Goal: Task Accomplishment & Management: Complete application form

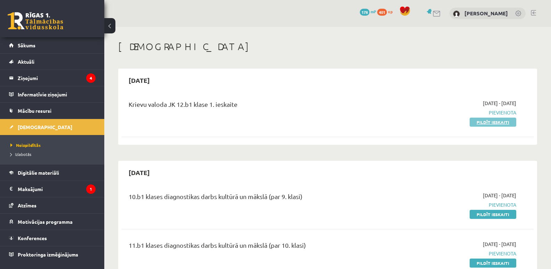
click at [506, 123] on link "Pildīt ieskaiti" at bounding box center [493, 122] width 47 height 9
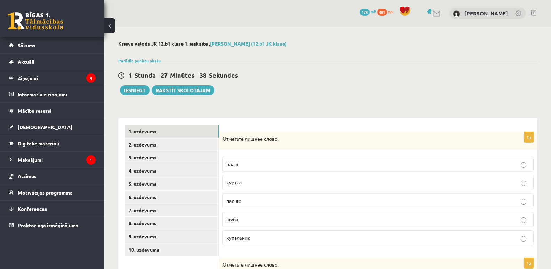
scroll to position [70, 0]
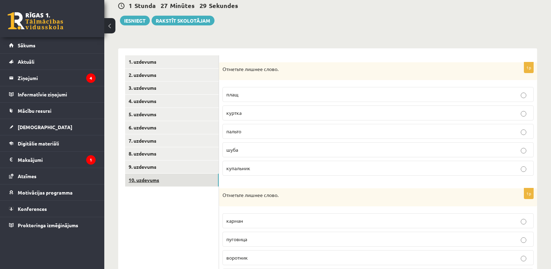
click at [149, 180] on link "10. uzdevums" at bounding box center [172, 180] width 94 height 13
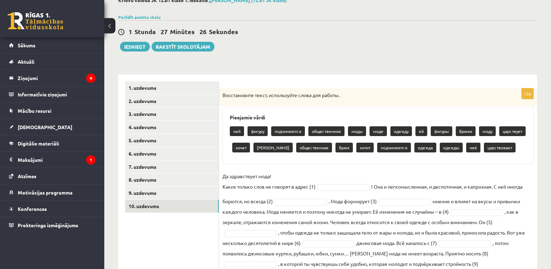
scroll to position [78, 0]
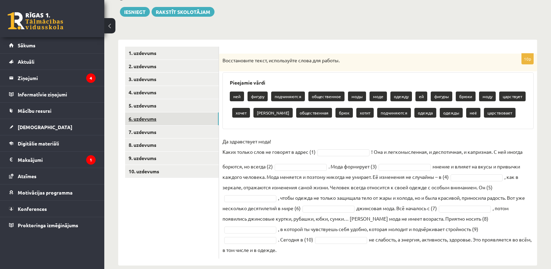
click at [145, 117] on link "6. uzdevums" at bounding box center [172, 118] width 94 height 13
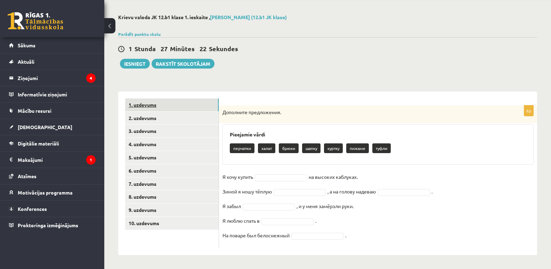
click at [141, 110] on link "1. uzdevums" at bounding box center [172, 104] width 94 height 13
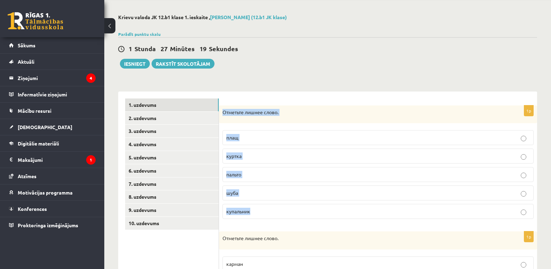
drag, startPoint x: 228, startPoint y: 116, endPoint x: 284, endPoint y: 219, distance: 117.3
click at [284, 219] on div "1p Отметьте лишнее слово. плащ куртка пальто шуба купальник" at bounding box center [378, 164] width 318 height 119
drag, startPoint x: 257, startPoint y: 96, endPoint x: 276, endPoint y: 103, distance: 20.2
drag, startPoint x: 325, startPoint y: 104, endPoint x: 345, endPoint y: 100, distance: 20.5
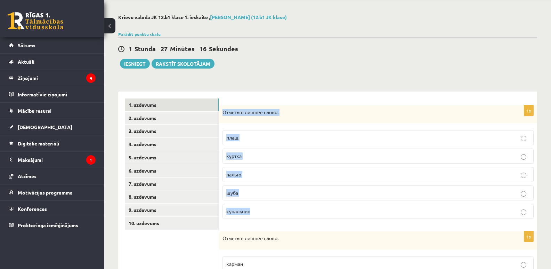
click at [548, 46] on div "**********" at bounding box center [327, 258] width 447 height 516
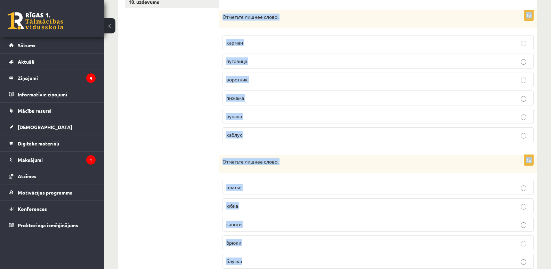
scroll to position [274, 0]
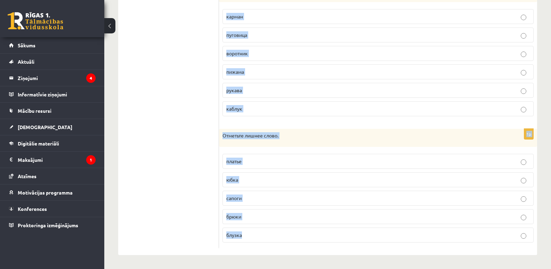
drag, startPoint x: 222, startPoint y: 112, endPoint x: 318, endPoint y: 236, distance: 157.0
click at [318, 236] on form "1p Отметьте лишнее слово. плащ куртка пальто шуба купальник 1p Отметьте лишнее …" at bounding box center [378, 49] width 304 height 397
copy form "Отметьте лишнее слово. плащ куртка пальто шуба купальник 1p Отметьте лишнее сло…"
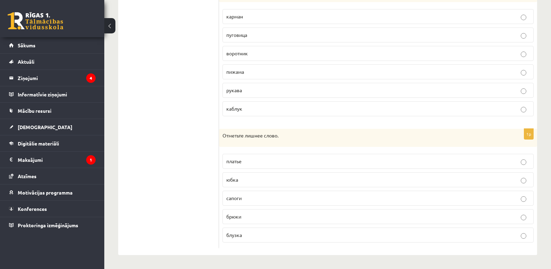
click at [192, 136] on ul "1. uzdevums 2. uzdevums 3. uzdevums 4. uzdevums 5. uzdevums 6. uzdevums 7. uzde…" at bounding box center [172, 49] width 94 height 397
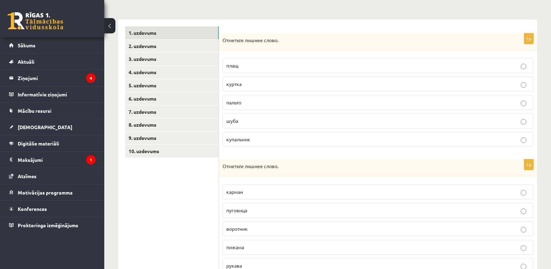
scroll to position [86, 0]
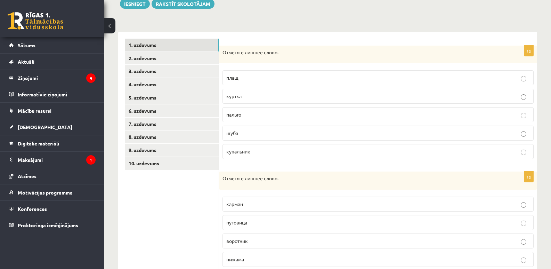
click at [225, 53] on p "Отметьте лишнее слово." at bounding box center [361, 52] width 276 height 7
drag, startPoint x: 223, startPoint y: 53, endPoint x: 268, endPoint y: 157, distance: 113.2
click at [268, 157] on div "1p Отметьте лишнее слово. плащ куртка пальто шуба купальник" at bounding box center [378, 105] width 318 height 119
copy div "Отметьте лишнее слово. плащ куртка пальто шуба купальник"
click at [253, 155] on label "купальник" at bounding box center [378, 151] width 311 height 15
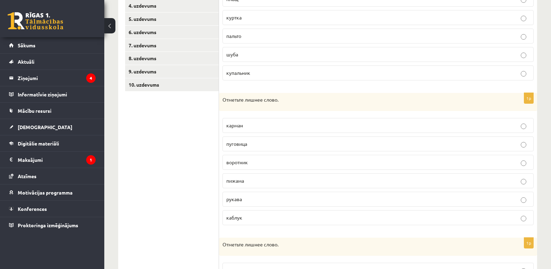
scroll to position [160, 0]
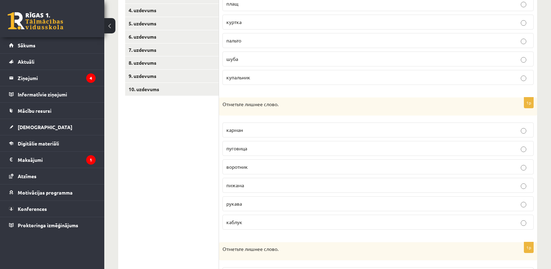
click at [248, 188] on p "пижама" at bounding box center [378, 185] width 304 height 7
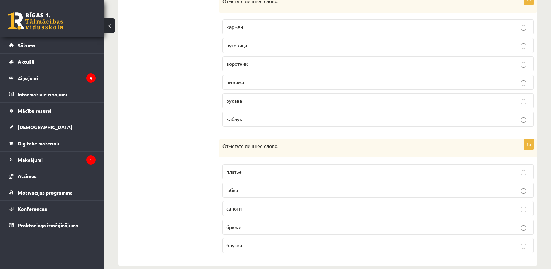
scroll to position [274, 0]
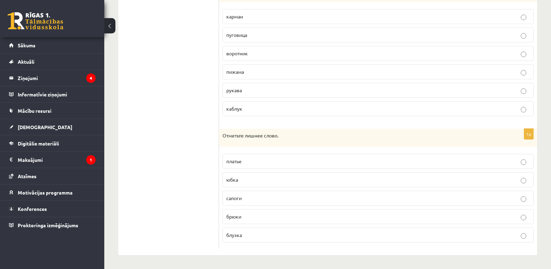
click at [235, 195] on span "сапоги" at bounding box center [233, 198] width 15 height 6
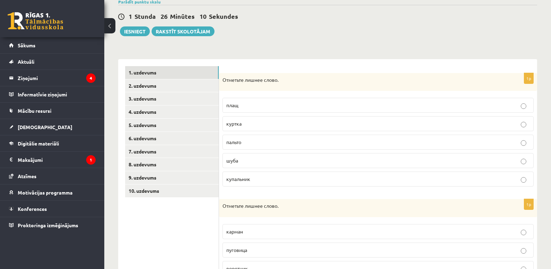
scroll to position [0, 0]
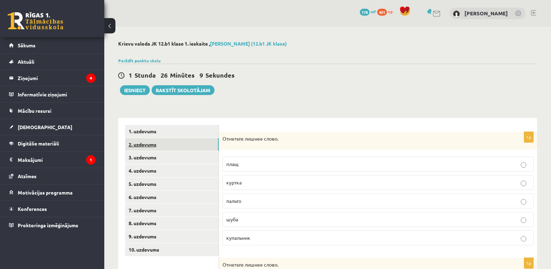
click at [158, 144] on link "2. uzdevums" at bounding box center [172, 144] width 94 height 13
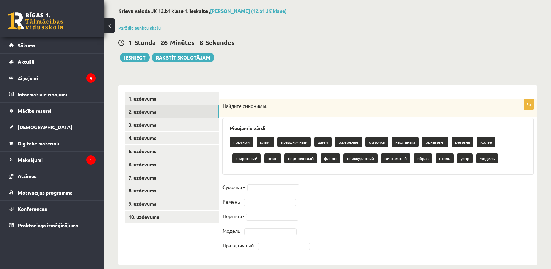
scroll to position [43, 0]
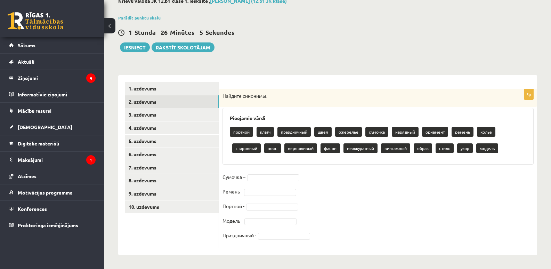
click at [311, 174] on fieldset "Сумочка – Ремень - Портной - Модель - Праздничный -" at bounding box center [378, 207] width 311 height 73
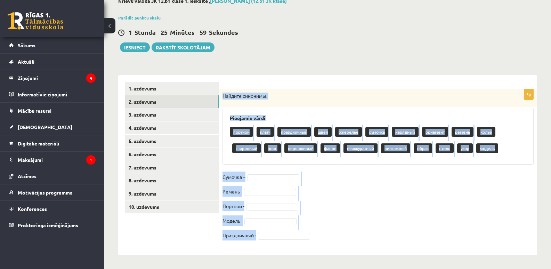
drag, startPoint x: 222, startPoint y: 94, endPoint x: 359, endPoint y: 239, distance: 199.3
click at [359, 241] on div "5p Найдите синонимы. Pieejamie vārdi портной клатч праздничный швея ожерелье су…" at bounding box center [378, 168] width 318 height 159
copy div "Найдите синонимы. Pieejamie vārdi портной клатч праздничный швея ожерелье сумоч…"
click at [300, 177] on span at bounding box center [274, 177] width 56 height 6
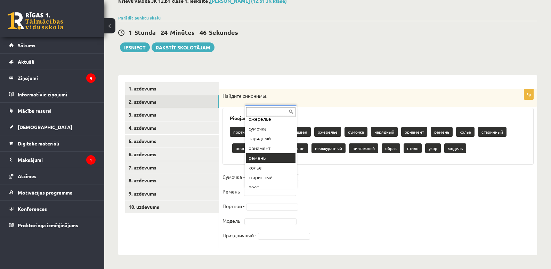
scroll to position [78, 0]
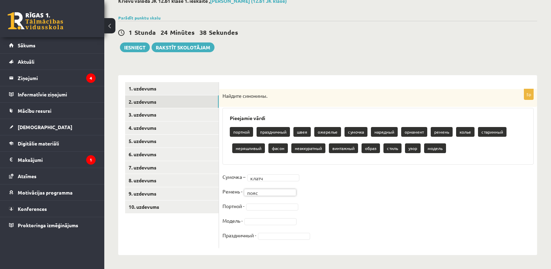
click at [251, 202] on fieldset "Сумочка – клатч ***** Ремень - пояс **** Портной - Модель - Праздничный -" at bounding box center [378, 207] width 311 height 73
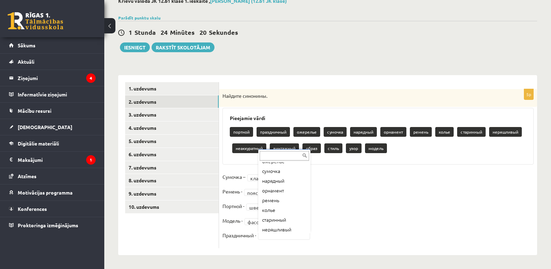
scroll to position [35, 0]
drag, startPoint x: 287, startPoint y: 179, endPoint x: 282, endPoint y: 175, distance: 7.1
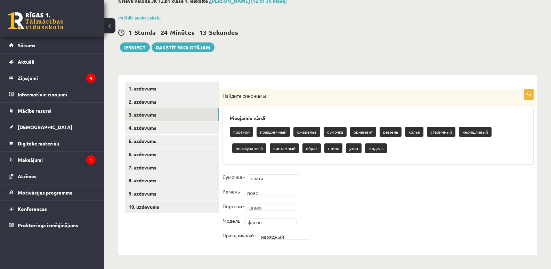
click at [138, 114] on link "3. uzdevums" at bounding box center [172, 114] width 94 height 13
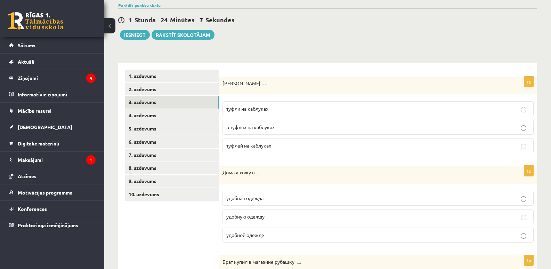
scroll to position [36, 0]
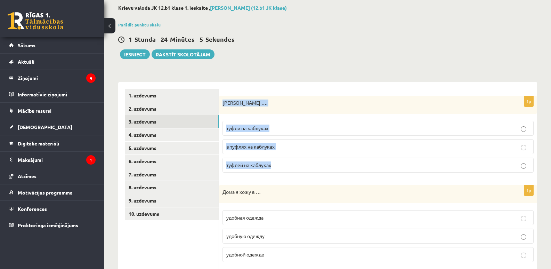
drag, startPoint x: 223, startPoint y: 103, endPoint x: 345, endPoint y: 176, distance: 142.1
click at [345, 176] on div "1p Анна купила …. туфли на каблуках в туфлях на каблуках туфлей на каблуках" at bounding box center [378, 137] width 318 height 82
copy div "Анна купила …. туфли на каблуках в туфлях на каблуках туфлей на каблуках"
click at [223, 99] on div "Анна купила …." at bounding box center [378, 105] width 318 height 18
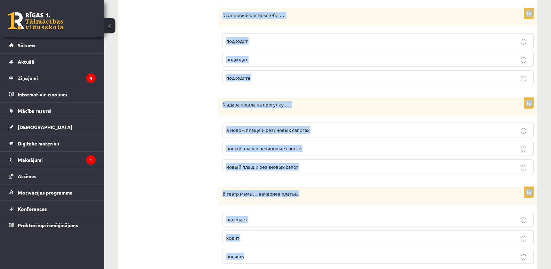
scroll to position [769, 0]
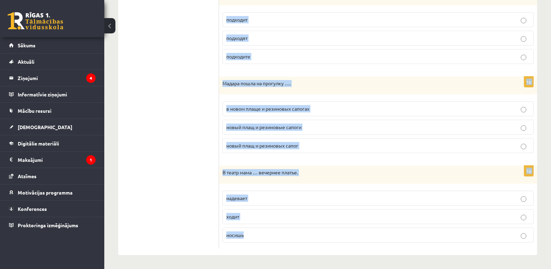
drag, startPoint x: 223, startPoint y: 102, endPoint x: 306, endPoint y: 236, distance: 158.4
copy form "Анна купила …. туфли на каблуках в туфлях на каблуках туфлей на каблуках 1p Дом…"
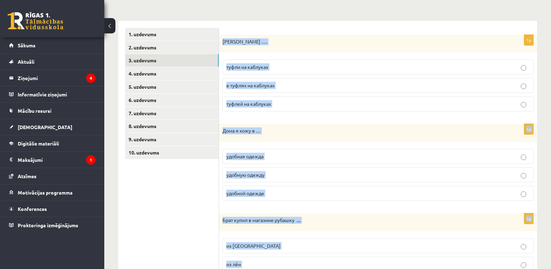
scroll to position [67, 0]
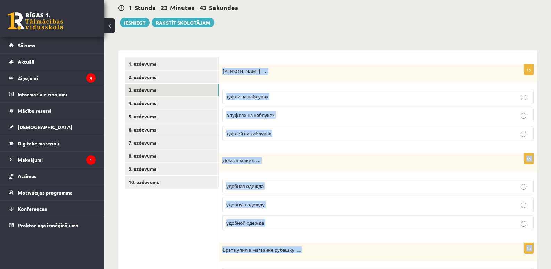
drag, startPoint x: 122, startPoint y: 222, endPoint x: 233, endPoint y: 89, distance: 172.5
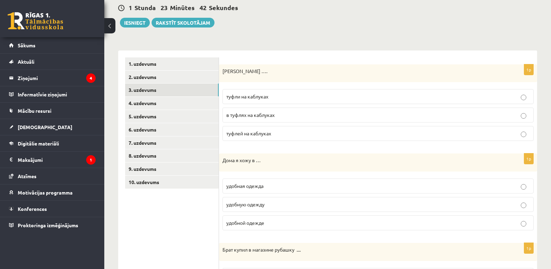
click at [255, 102] on label "туфли на каблуках" at bounding box center [378, 96] width 311 height 15
click at [303, 140] on label "туфлей на каблуках" at bounding box center [378, 133] width 311 height 15
click at [270, 224] on p "удобной одежде" at bounding box center [378, 222] width 304 height 7
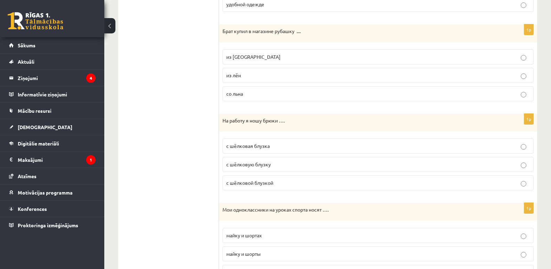
scroll to position [273, 0]
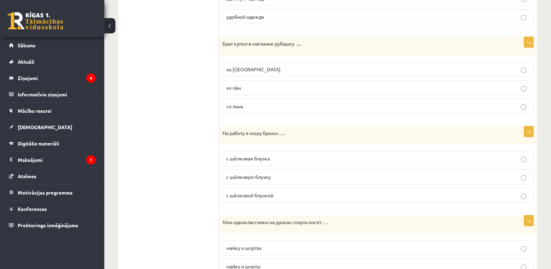
click at [254, 69] on p "из льна" at bounding box center [378, 69] width 304 height 7
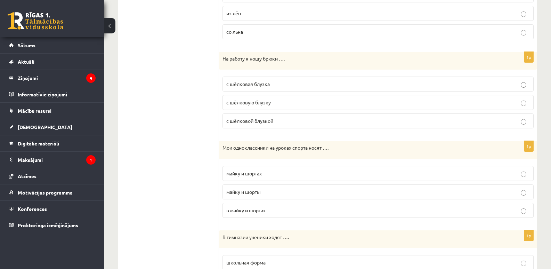
scroll to position [352, 0]
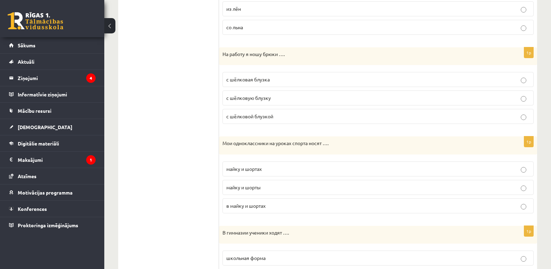
click at [255, 119] on span "с шёлковой блузкой" at bounding box center [249, 116] width 47 height 6
click at [264, 170] on p "майку и шортах" at bounding box center [378, 168] width 304 height 7
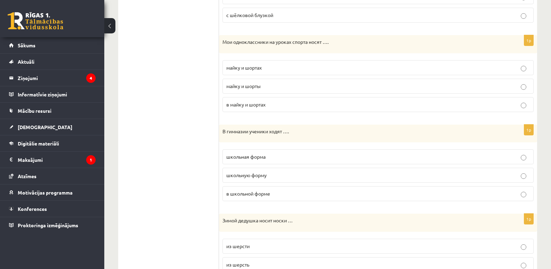
scroll to position [469, 0]
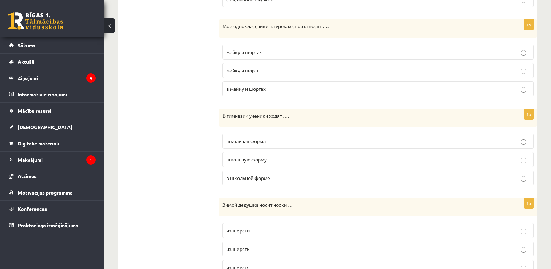
click at [282, 71] on p "майку и шорты" at bounding box center [378, 70] width 304 height 7
click at [255, 178] on span "в школьной форме" at bounding box center [248, 178] width 44 height 6
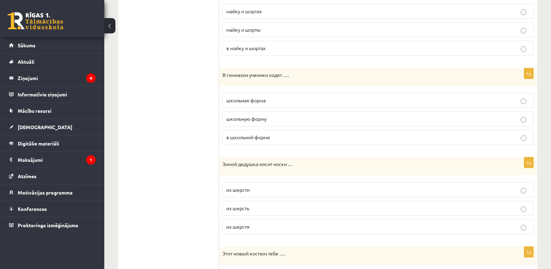
scroll to position [539, 0]
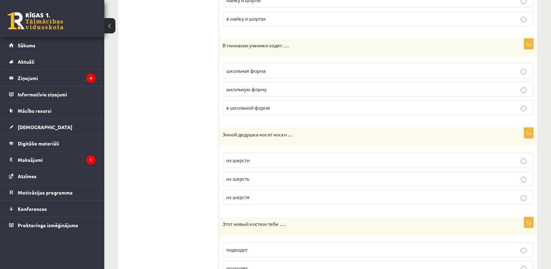
click at [258, 160] on p "из шерсти" at bounding box center [378, 159] width 304 height 7
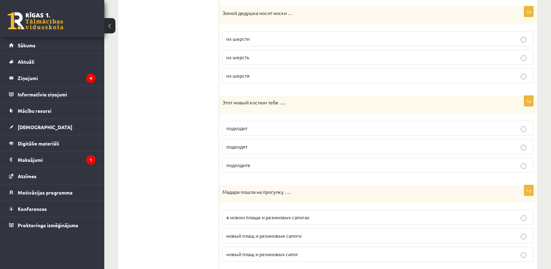
scroll to position [681, 0]
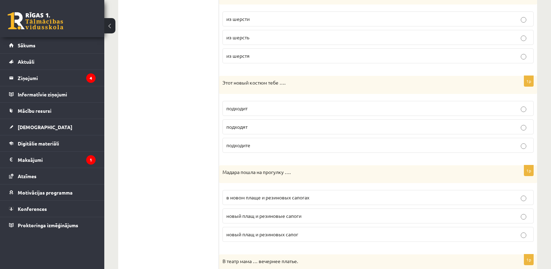
click at [244, 104] on label "подходит" at bounding box center [378, 108] width 311 height 15
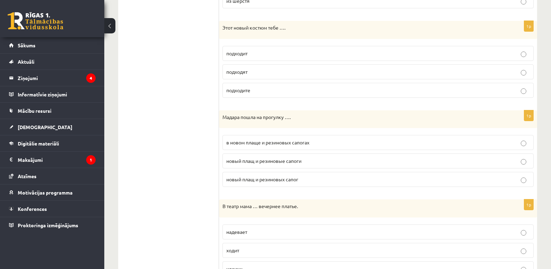
scroll to position [766, 0]
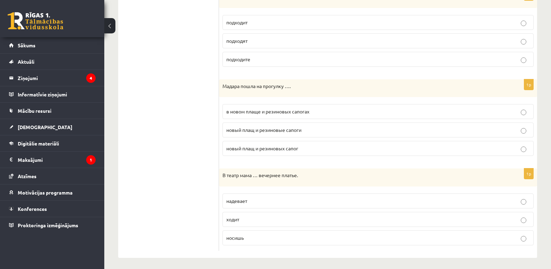
click at [305, 111] on span "в новом плаще и резиновых сапогах" at bounding box center [267, 111] width 83 height 6
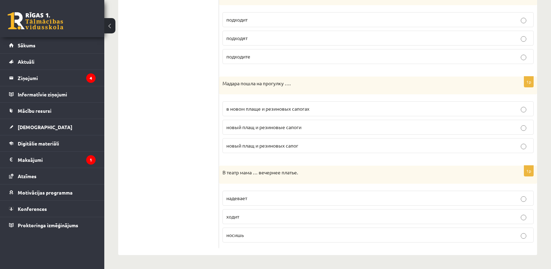
click at [247, 194] on p "надевает" at bounding box center [378, 197] width 304 height 7
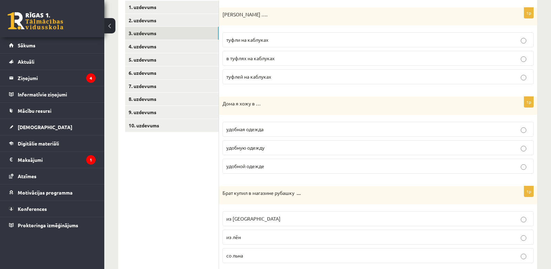
scroll to position [0, 0]
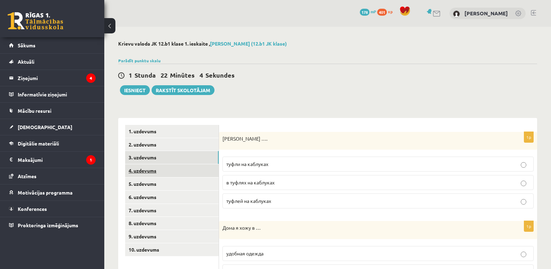
click at [133, 170] on link "4. uzdevums" at bounding box center [172, 170] width 94 height 13
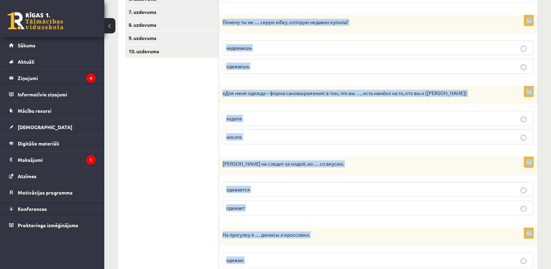
scroll to position [242, 0]
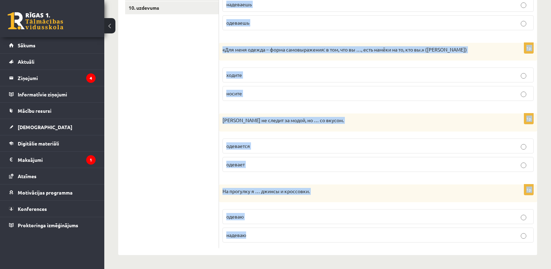
drag, startPoint x: 225, startPoint y: 32, endPoint x: 456, endPoint y: 231, distance: 304.9
click at [456, 231] on div "Выберите правильный глагол 1p Антон не … по последней моде, он предпочитает про…" at bounding box center [378, 65] width 318 height 379
copy form "Выберите правильный глагол 1p Антон не … по последней моде, он предпочитает про…"
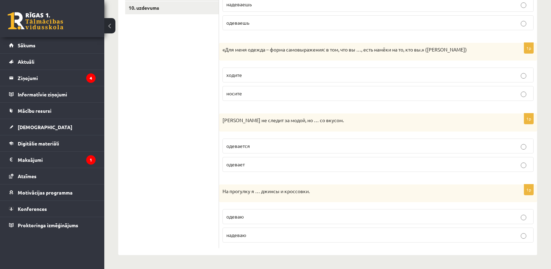
drag, startPoint x: 156, startPoint y: 199, endPoint x: 164, endPoint y: 199, distance: 7.7
click at [157, 199] on ul "1. uzdevums 2. uzdevums 3. uzdevums 4. uzdevums 5. uzdevums 6. uzdevums 7. uzde…" at bounding box center [172, 65] width 94 height 365
click at [277, 239] on label "надеваю" at bounding box center [378, 234] width 311 height 15
click at [272, 151] on label "одевается" at bounding box center [378, 145] width 311 height 15
click at [252, 97] on p "носите" at bounding box center [378, 93] width 304 height 7
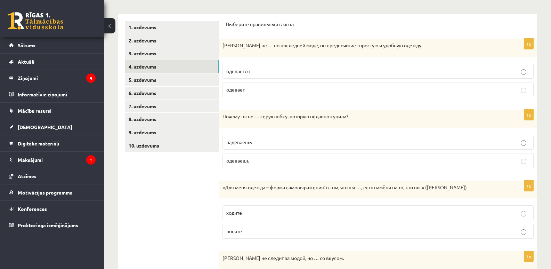
scroll to position [98, 0]
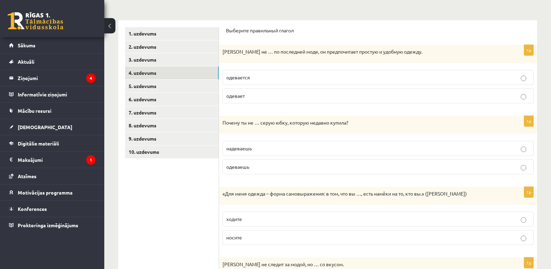
click at [261, 74] on p "одевается" at bounding box center [378, 77] width 304 height 7
click at [241, 152] on p "надеваешь" at bounding box center [378, 148] width 304 height 7
click at [152, 88] on link "5. uzdevums" at bounding box center [172, 86] width 94 height 13
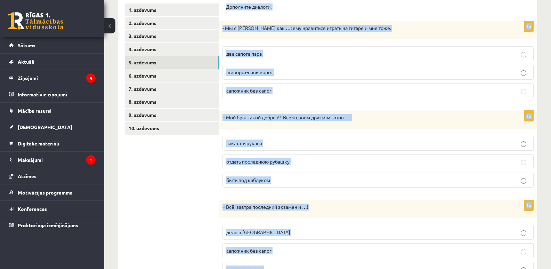
scroll to position [155, 0]
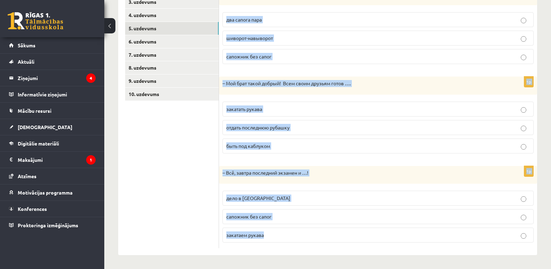
drag, startPoint x: 225, startPoint y: 35, endPoint x: 427, endPoint y: 268, distance: 308.4
click at [427, 268] on div "**********" at bounding box center [327, 69] width 447 height 397
copy form "Дополните диалоги. 1p - Мы с Артуром как …: ему нравиться играть на гитаре и мн…"
click at [230, 15] on label "два сапога пара" at bounding box center [378, 19] width 311 height 15
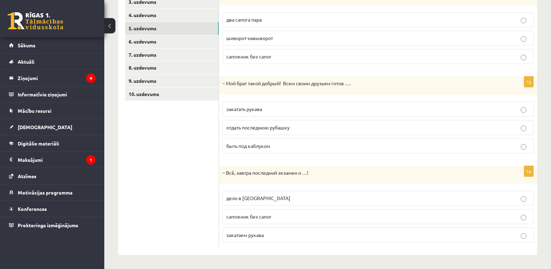
click at [257, 127] on span "отдать последнюю рубашку" at bounding box center [257, 127] width 63 height 6
click at [248, 199] on span "дело в шляпе" at bounding box center [258, 198] width 64 height 6
click at [136, 42] on link "6. uzdevums" at bounding box center [172, 41] width 94 height 13
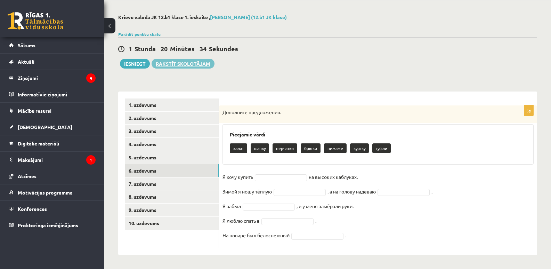
scroll to position [26, 0]
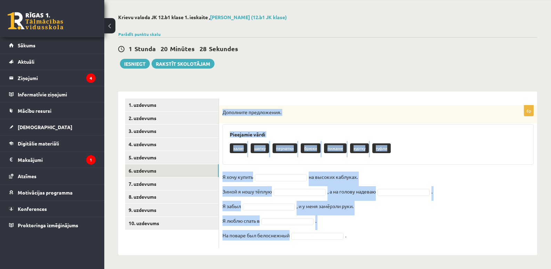
drag, startPoint x: 222, startPoint y: 110, endPoint x: 300, endPoint y: 234, distance: 146.4
click at [300, 234] on div "6p Дополните предложения. Pieejamie vārdi халат шапку перчатки брюки пижаме кур…" at bounding box center [378, 176] width 318 height 143
copy div "Дополните предложения. Pieejamie vārdi халат шапку перчатки брюки пижаме куртку…"
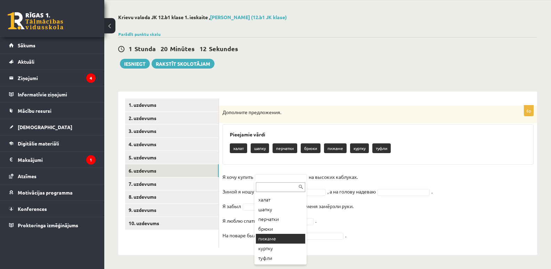
scroll to position [8, 0]
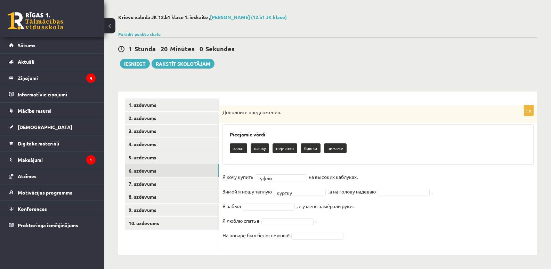
click at [401, 196] on fieldset "Я хочу купить туфли ***** на высоких каблуках. Зимой я ношу тёплую куртку *****…" at bounding box center [378, 207] width 311 height 73
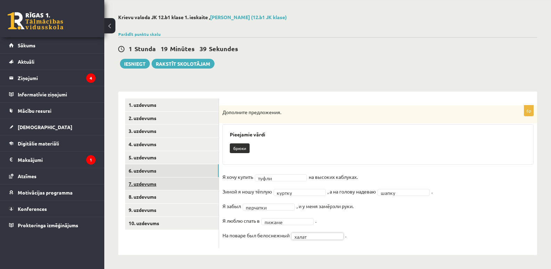
click at [141, 182] on link "7. uzdevums" at bounding box center [172, 183] width 94 height 13
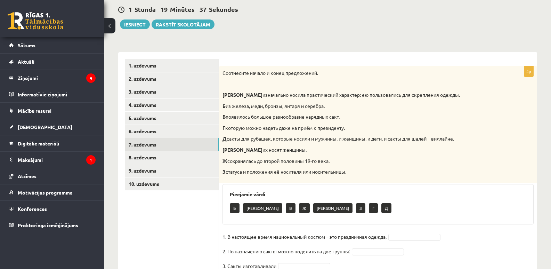
scroll to position [111, 0]
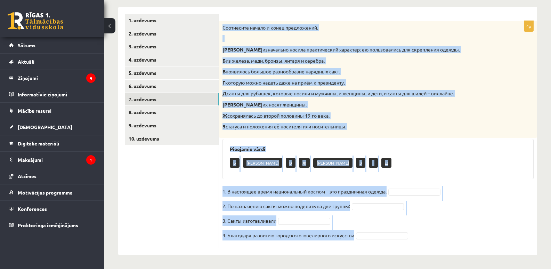
drag, startPoint x: 219, startPoint y: 27, endPoint x: 368, endPoint y: 239, distance: 259.1
click at [368, 239] on div "4p Соотнесите начало и конец предложений. А изначально носила практический хара…" at bounding box center [378, 134] width 318 height 227
copy div "Соотнесите начало и конец предложений. А изначально носила практический характе…"
click at [387, 174] on div "Pieejamie vārdi Б А В Ж Е З Г Д" at bounding box center [378, 159] width 311 height 40
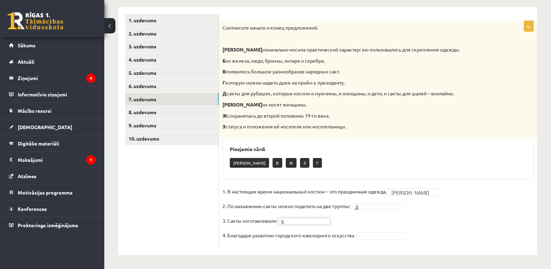
click at [367, 245] on div "4p Соотнесите начало и конец предложений. А изначально носила практический хара…" at bounding box center [378, 134] width 318 height 227
click at [154, 111] on link "8. uzdevums" at bounding box center [172, 112] width 94 height 13
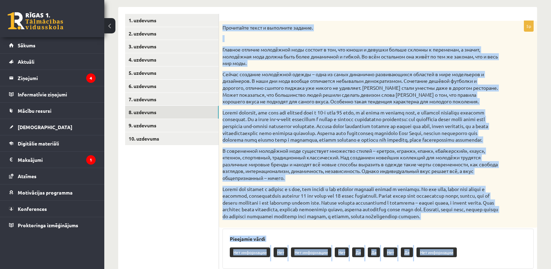
scroll to position [229, 0]
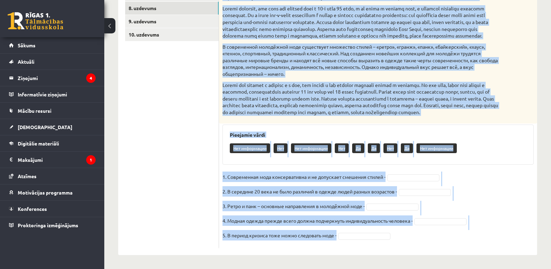
drag, startPoint x: 222, startPoint y: 27, endPoint x: 492, endPoint y: 231, distance: 338.9
click at [492, 231] on div "5p Прочитайте текст и выполните задание. Главное отличие молодёжной моды состои…" at bounding box center [378, 82] width 318 height 331
copy div "Прочитайте текст и выполните задание. Главное отличие молодёжной моды состоит в…"
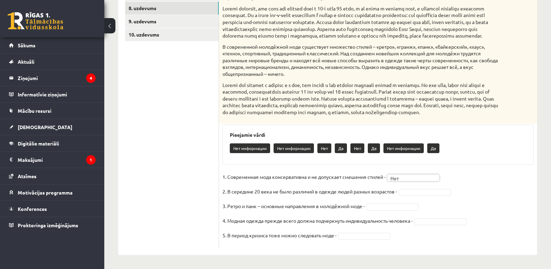
click at [408, 188] on span at bounding box center [425, 191] width 56 height 6
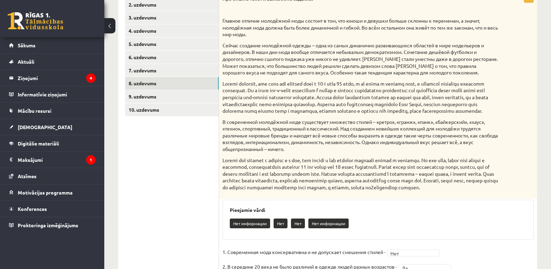
scroll to position [138, 0]
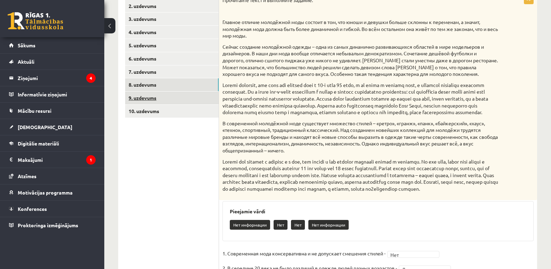
click at [129, 97] on link "9. uzdevums" at bounding box center [172, 97] width 94 height 13
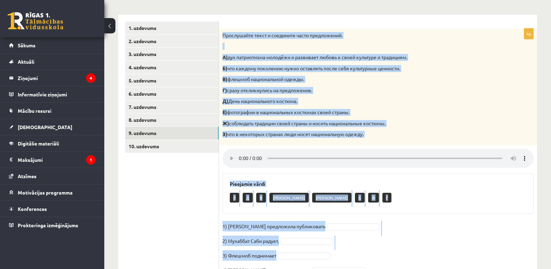
scroll to position [138, 0]
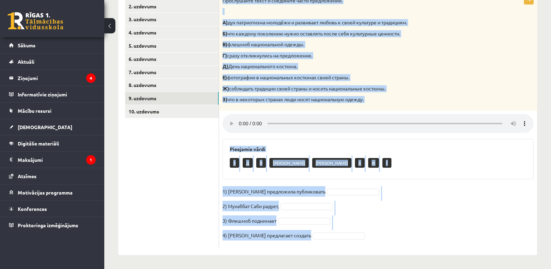
drag, startPoint x: 221, startPoint y: 33, endPoint x: 361, endPoint y: 238, distance: 248.2
click at [361, 239] on div "4p Прослушайте текст и соедините части предложений. А) дух патриотизма молодёжи…" at bounding box center [378, 121] width 318 height 254
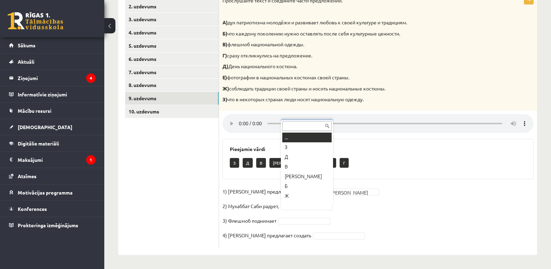
scroll to position [8, 0]
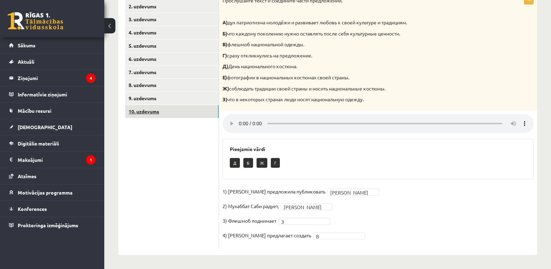
click at [162, 110] on link "10. uzdevums" at bounding box center [172, 111] width 94 height 13
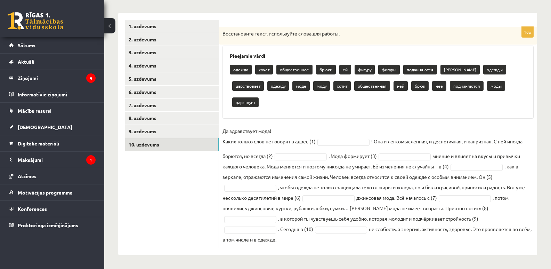
scroll to position [78, 0]
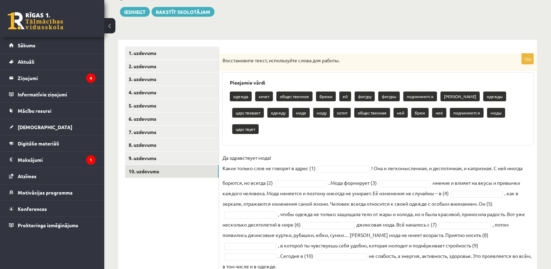
drag, startPoint x: 223, startPoint y: 58, endPoint x: 505, endPoint y: 236, distance: 333.1
click at [505, 236] on div "10p Восстановите текст, используйте слова для работы. Pieejamie vārdi одежда хо…" at bounding box center [378, 164] width 318 height 221
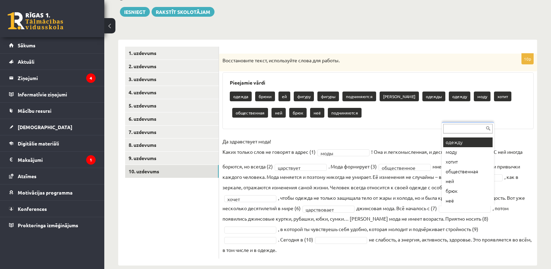
scroll to position [81, 0]
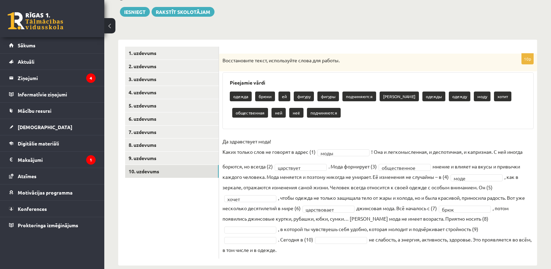
click at [476, 216] on fieldset "**********" at bounding box center [378, 195] width 311 height 119
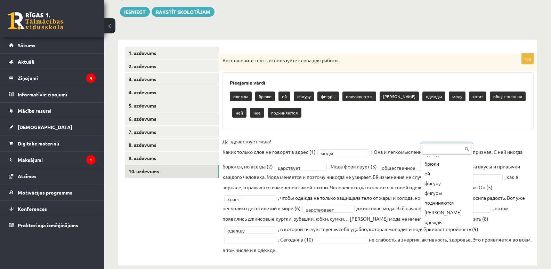
scroll to position [18, 0]
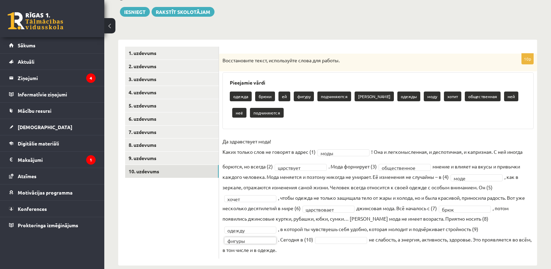
click at [519, 231] on fieldset "**********" at bounding box center [378, 195] width 311 height 119
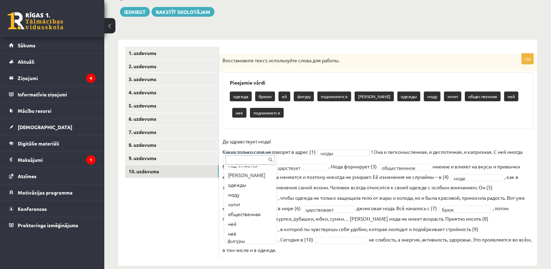
scroll to position [67, 0]
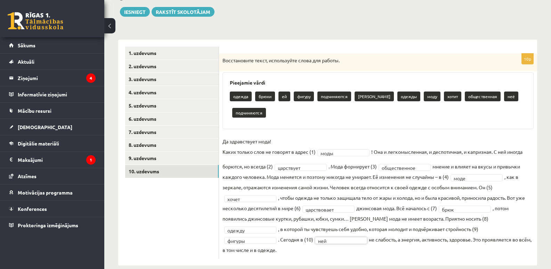
click at [322, 249] on div "10p Восстановите текст, используйте слова для работы. Pieejamie vārdi одежда бр…" at bounding box center [378, 153] width 318 height 226
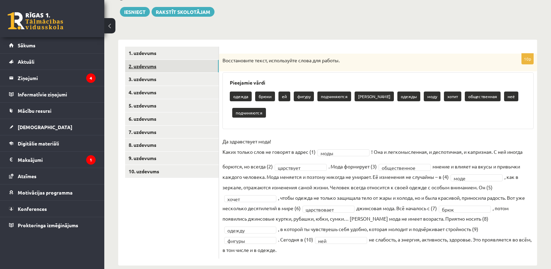
click at [149, 70] on link "2. uzdevums" at bounding box center [172, 66] width 94 height 13
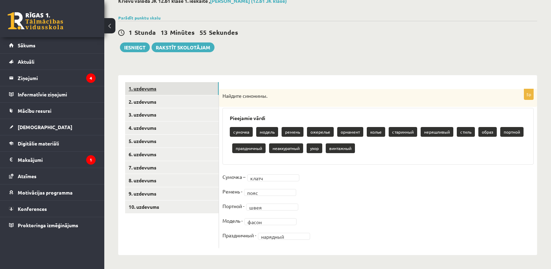
click at [149, 91] on link "1. uzdevums" at bounding box center [172, 88] width 94 height 13
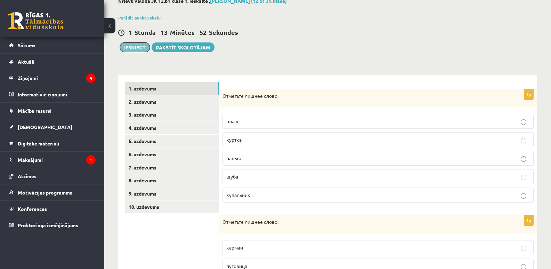
click at [134, 48] on button "Iesniegt" at bounding box center [135, 47] width 30 height 10
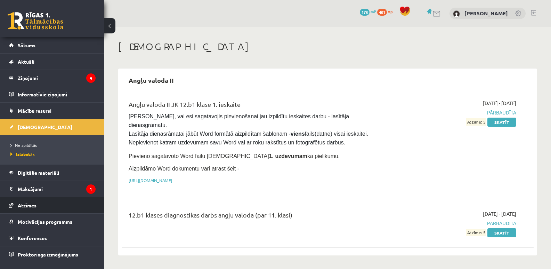
click at [39, 206] on link "Atzīmes" at bounding box center [52, 205] width 87 height 16
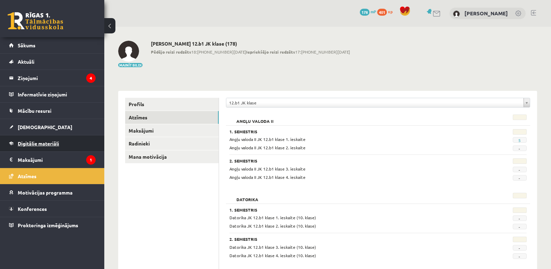
click at [41, 144] on span "Digitālie materiāli" at bounding box center [38, 143] width 41 height 6
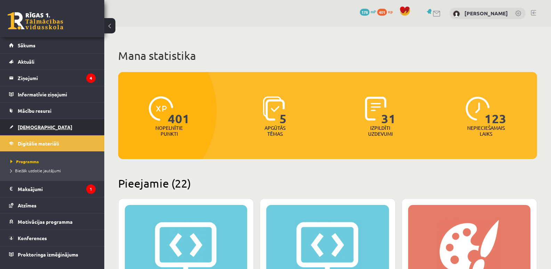
click at [37, 127] on span "[DEMOGRAPHIC_DATA]" at bounding box center [45, 127] width 55 height 6
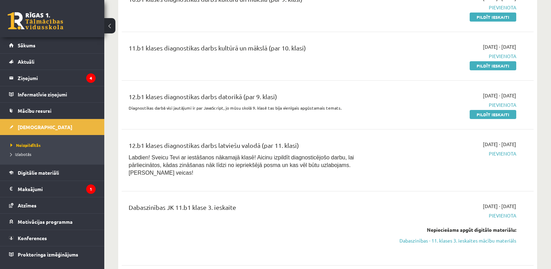
scroll to position [137, 0]
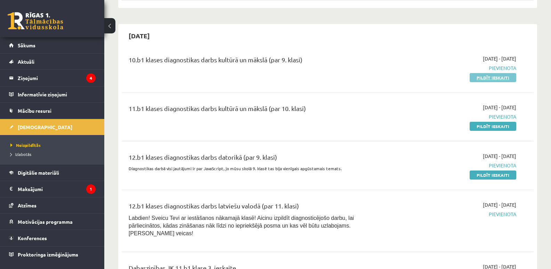
click at [484, 78] on link "Pildīt ieskaiti" at bounding box center [493, 77] width 47 height 9
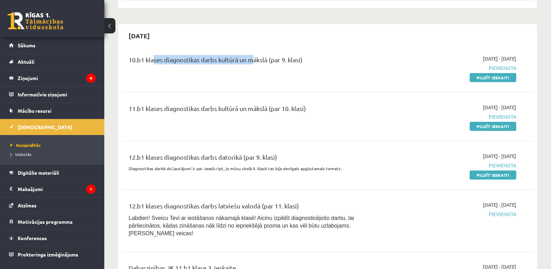
drag, startPoint x: 175, startPoint y: 63, endPoint x: 264, endPoint y: 64, distance: 89.0
click at [264, 64] on div "10.b1 klases diagnostikas darbs kultūrā un mākslā (par 9. klasi)" at bounding box center [256, 61] width 255 height 13
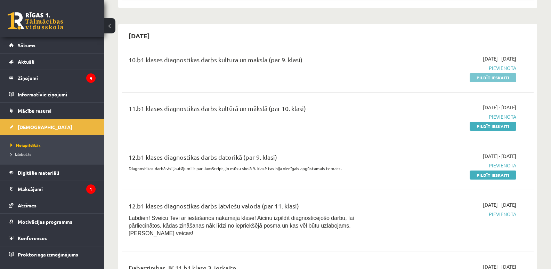
click at [503, 75] on link "Pildīt ieskaiti" at bounding box center [493, 77] width 47 height 9
click at [473, 75] on link "Pildīt ieskaiti" at bounding box center [493, 77] width 47 height 9
